Goal: Use online tool/utility: Use online tool/utility

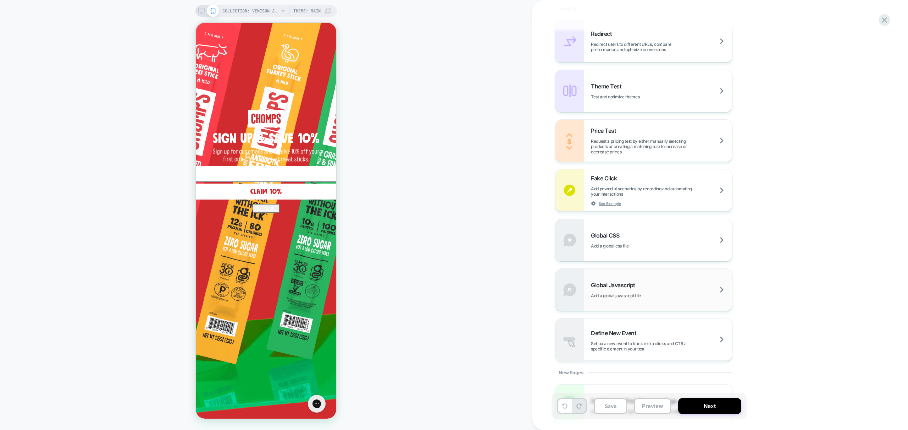
scroll to position [323, 0]
click at [652, 269] on div "Global Javascript Add a global javascript file" at bounding box center [644, 285] width 177 height 42
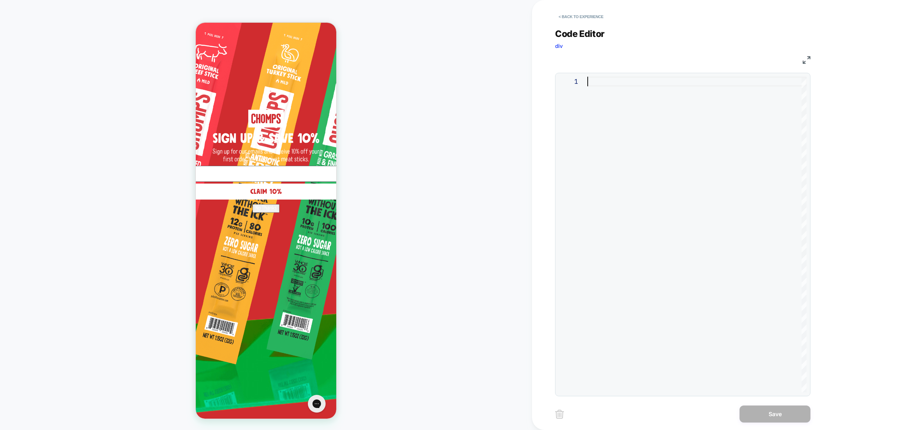
click at [647, 194] on div at bounding box center [697, 234] width 219 height 315
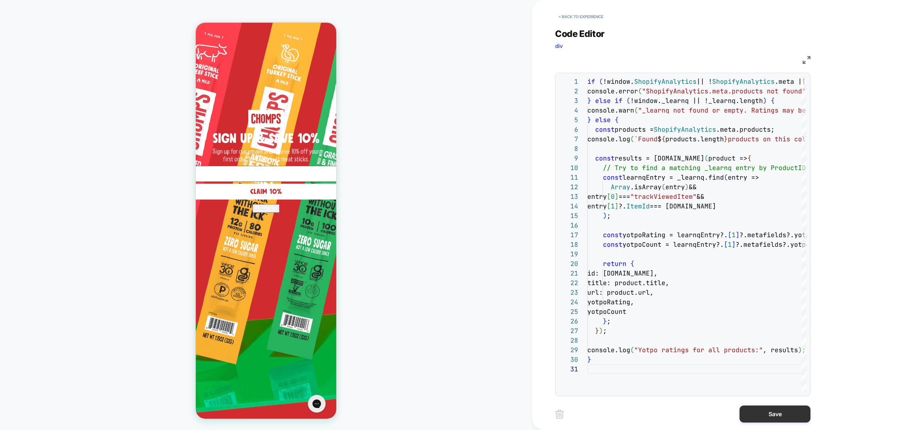
click at [777, 413] on button "Save" at bounding box center [775, 413] width 71 height 17
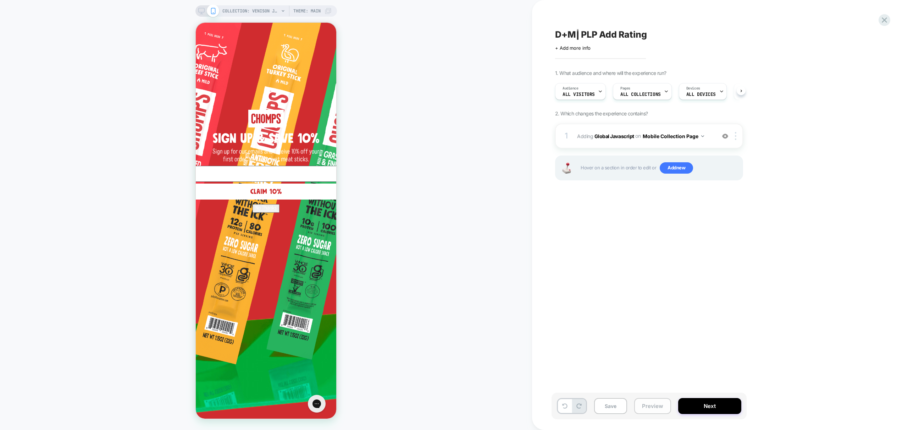
drag, startPoint x: 652, startPoint y: 402, endPoint x: 649, endPoint y: 412, distance: 11.1
click at [652, 402] on button "Preview" at bounding box center [652, 406] width 37 height 16
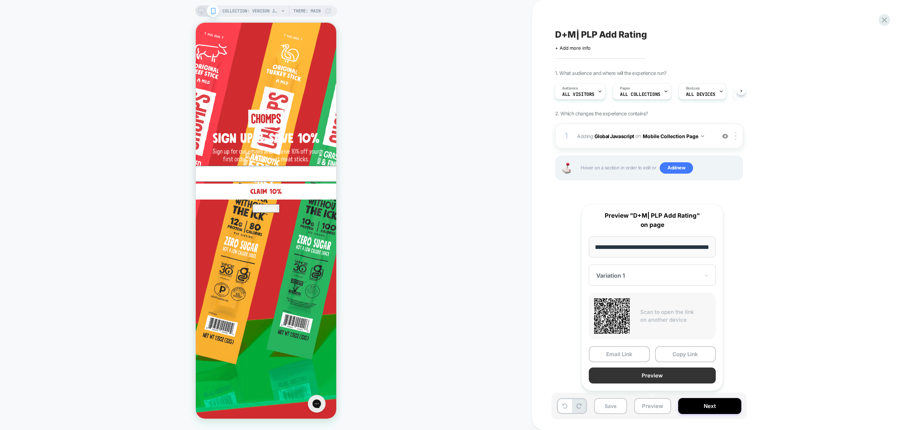
scroll to position [0, 0]
click at [649, 375] on button "Preview" at bounding box center [652, 375] width 127 height 16
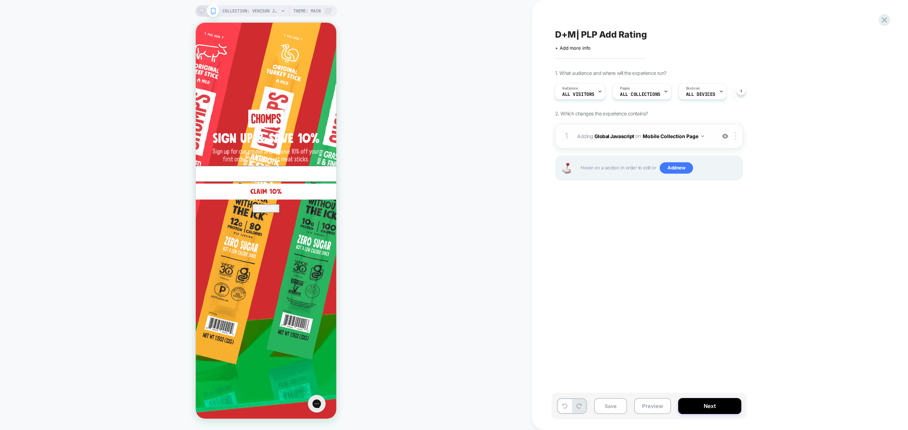
click at [695, 137] on button "Mobile Collection Page" at bounding box center [673, 136] width 61 height 10
click at [694, 136] on button "Mobile Collection Page" at bounding box center [673, 136] width 61 height 10
click at [734, 138] on div at bounding box center [737, 136] width 12 height 8
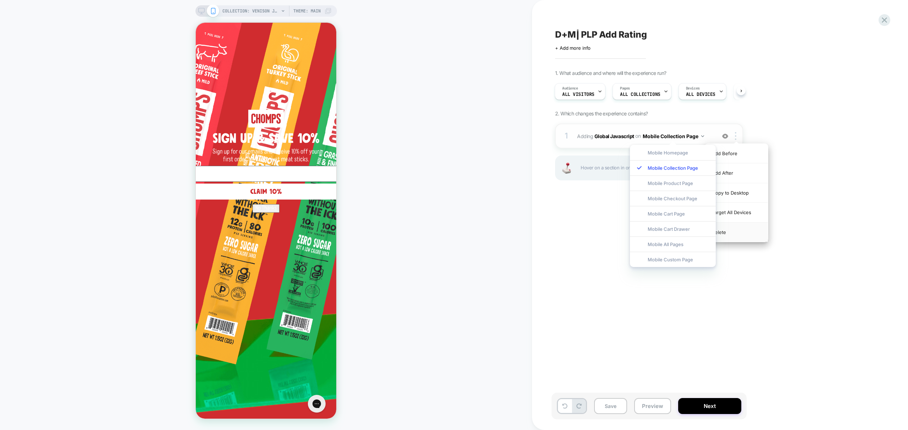
click at [746, 211] on div "Target All Devices" at bounding box center [736, 213] width 63 height 20
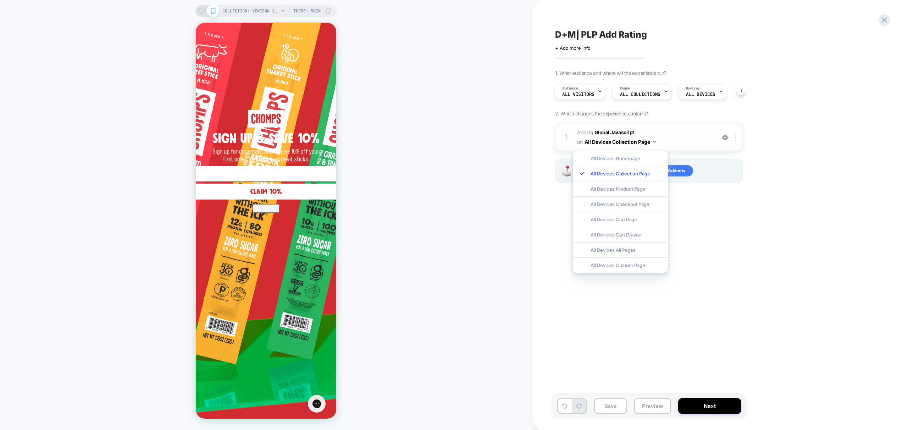
click at [832, 179] on div "D+M| PLP Add Rating Click to edit experience details + Add more info 1. What au…" at bounding box center [688, 215] width 312 height 430
click at [679, 136] on span "Adding Global Javascript on All Devices Collection Page" at bounding box center [644, 137] width 135 height 19
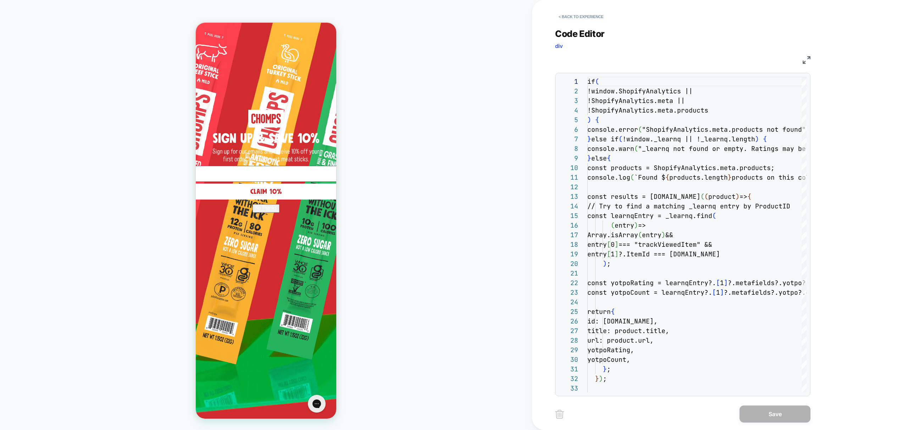
scroll to position [96, 0]
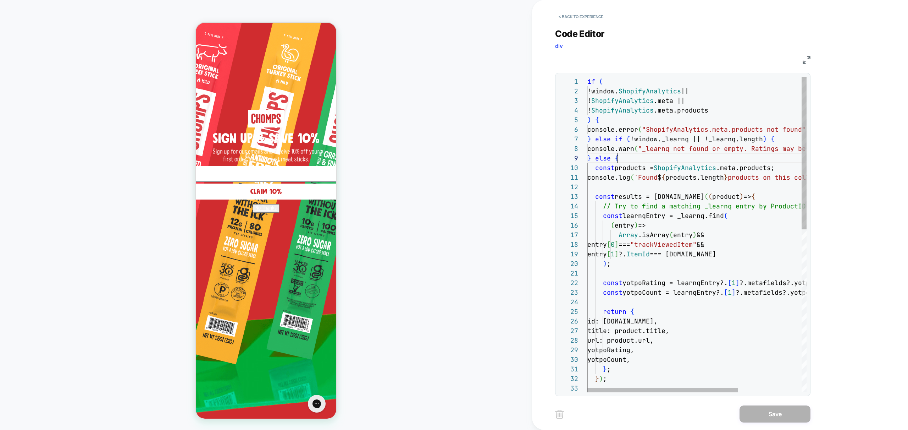
click at [682, 158] on div "if ( !window. ShopifyAnalytics || ! ShopifyAnalytics .meta || ! ShopifyAnalytic…" at bounding box center [744, 402] width 312 height 651
click at [648, 150] on div "if ( !window. ShopifyAnalytics || ! ShopifyAnalytics .meta || ! ShopifyAnalytic…" at bounding box center [744, 402] width 312 height 651
drag, startPoint x: 667, startPoint y: 149, endPoint x: 648, endPoint y: 149, distance: 19.2
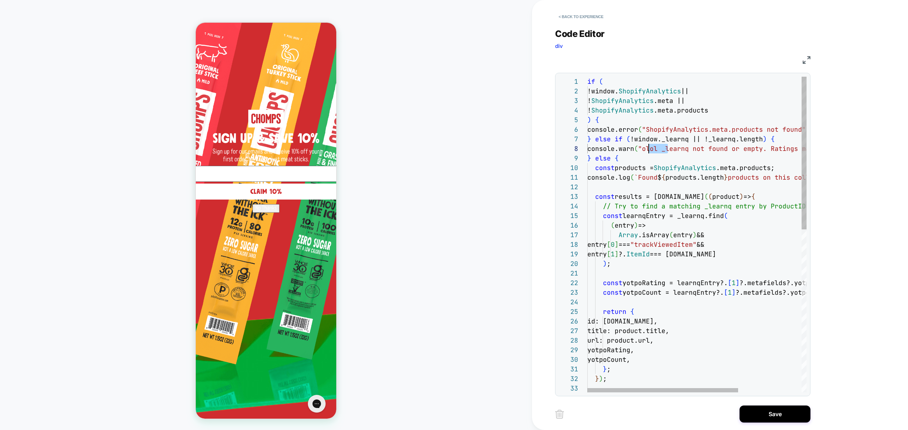
click at [648, 149] on div "if ( !window. ShopifyAnalytics || ! ShopifyAnalytics .meta || ! ShopifyAnalytic…" at bounding box center [744, 402] width 312 height 651
click at [652, 129] on div "if ( !window. ShopifyAnalytics || ! ShopifyAnalytics .meta || ! ShopifyAnalytic…" at bounding box center [744, 402] width 312 height 651
click at [644, 178] on div "if ( !window. ShopifyAnalytics || ! ShopifyAnalytics .meta || ! ShopifyAnalytic…" at bounding box center [744, 402] width 312 height 651
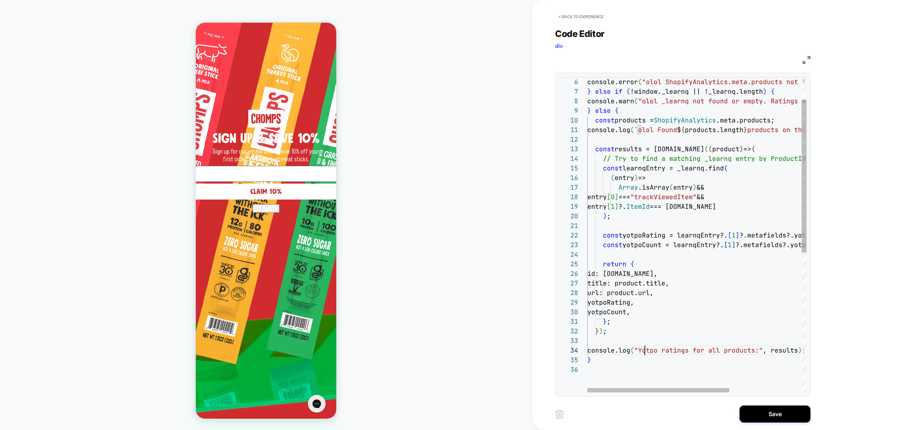
click at [644, 349] on div "console.error ( "olol ShopifyAnalytics.meta.products not found" ) ; } else if (…" at bounding box center [753, 354] width 331 height 651
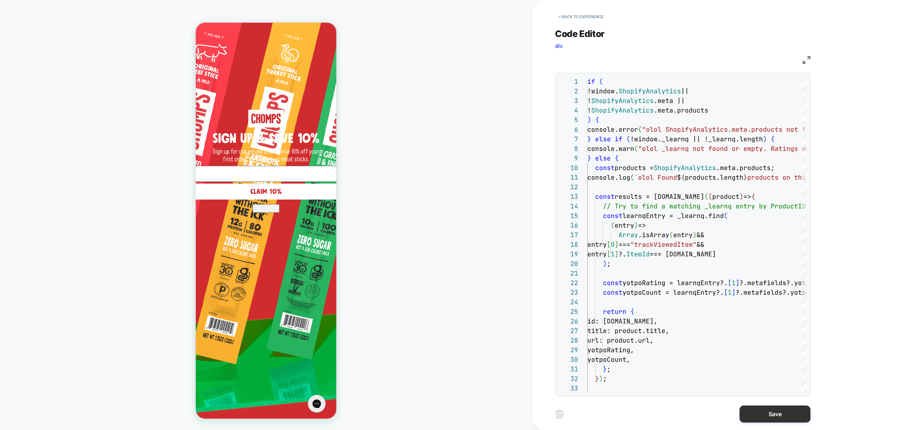
type textarea "**********"
click at [788, 415] on button "Save" at bounding box center [775, 413] width 71 height 17
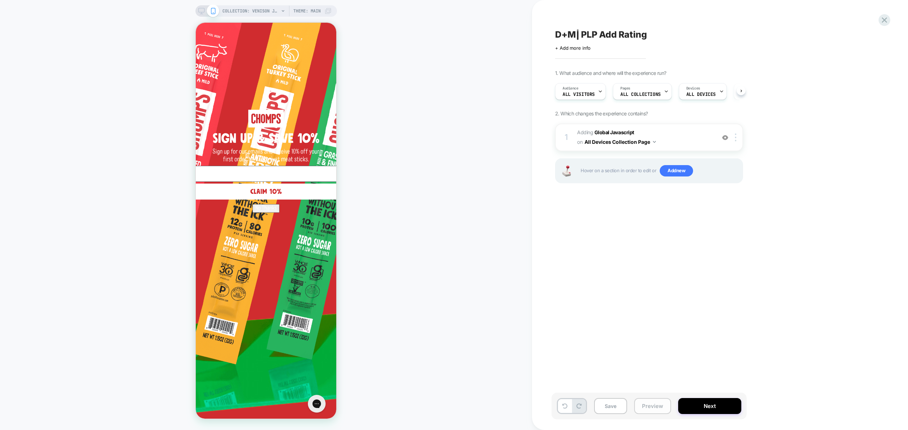
scroll to position [0, 0]
click at [663, 407] on button "Preview" at bounding box center [652, 406] width 37 height 16
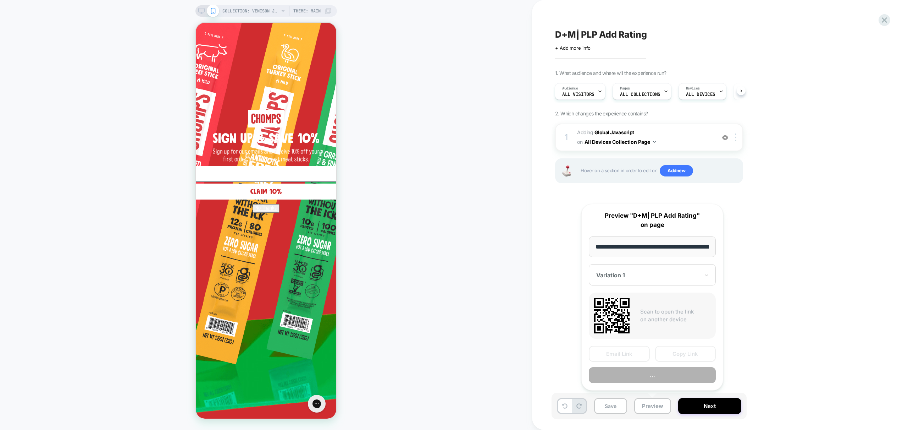
scroll to position [0, 72]
click at [668, 379] on button "Preview" at bounding box center [652, 375] width 127 height 16
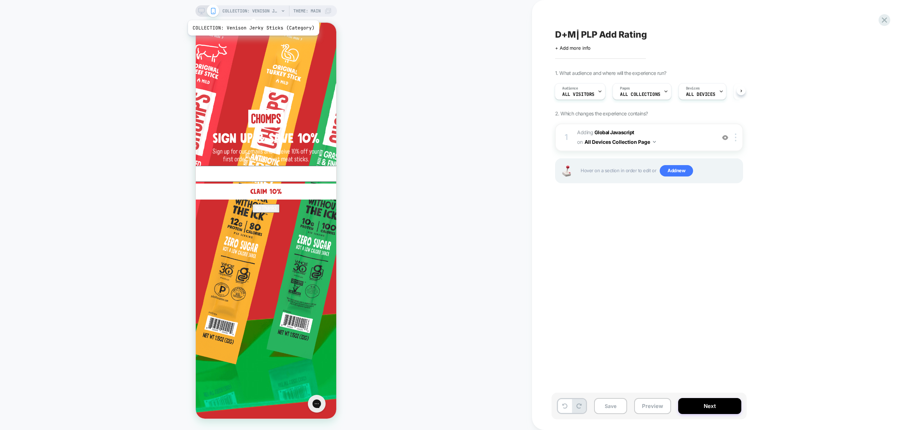
click at [253, 11] on span "COLLECTION: Venison Jerky Sticks (Category)" at bounding box center [250, 10] width 57 height 11
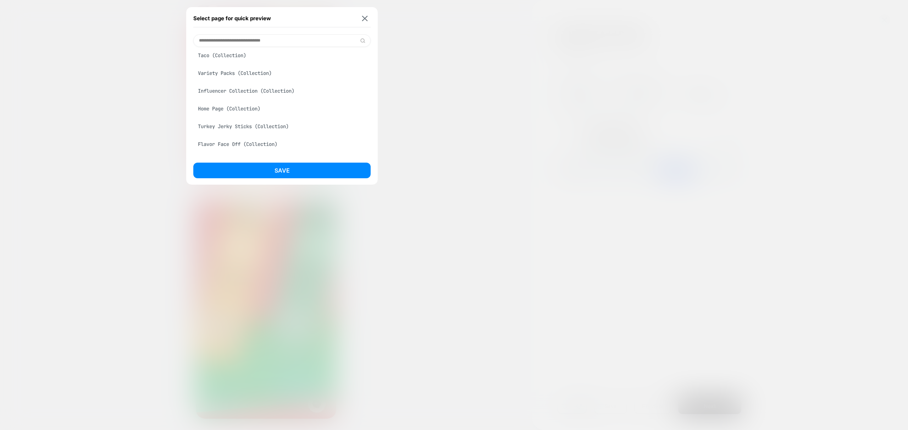
scroll to position [105, 0]
click at [238, 100] on div "Turkey Jerky Sticks (Collection)" at bounding box center [281, 95] width 177 height 13
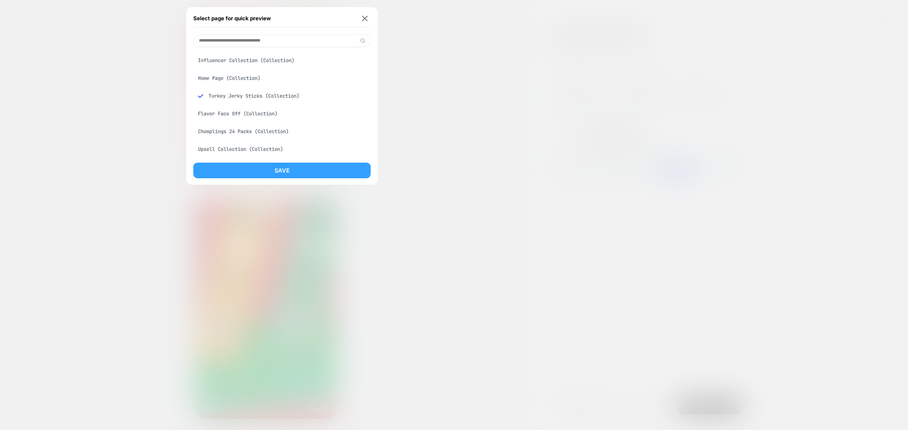
click at [290, 164] on button "Save" at bounding box center [281, 171] width 177 height 16
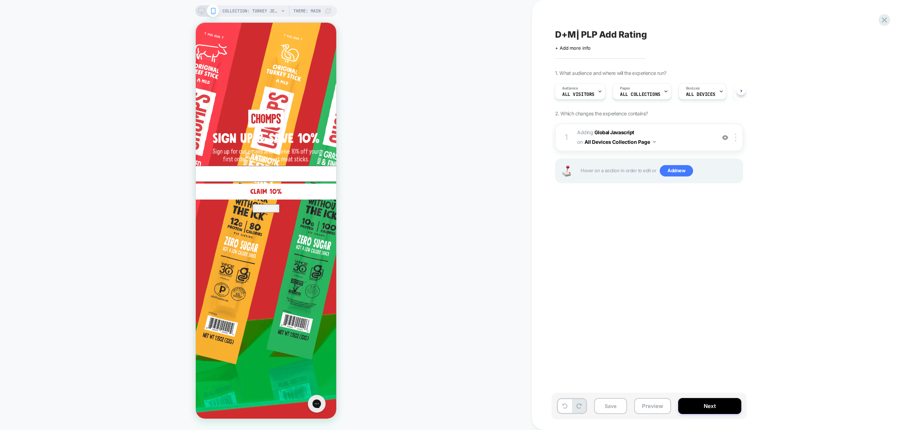
scroll to position [0, 1]
